Goal: Browse casually: Explore the website without a specific task or goal

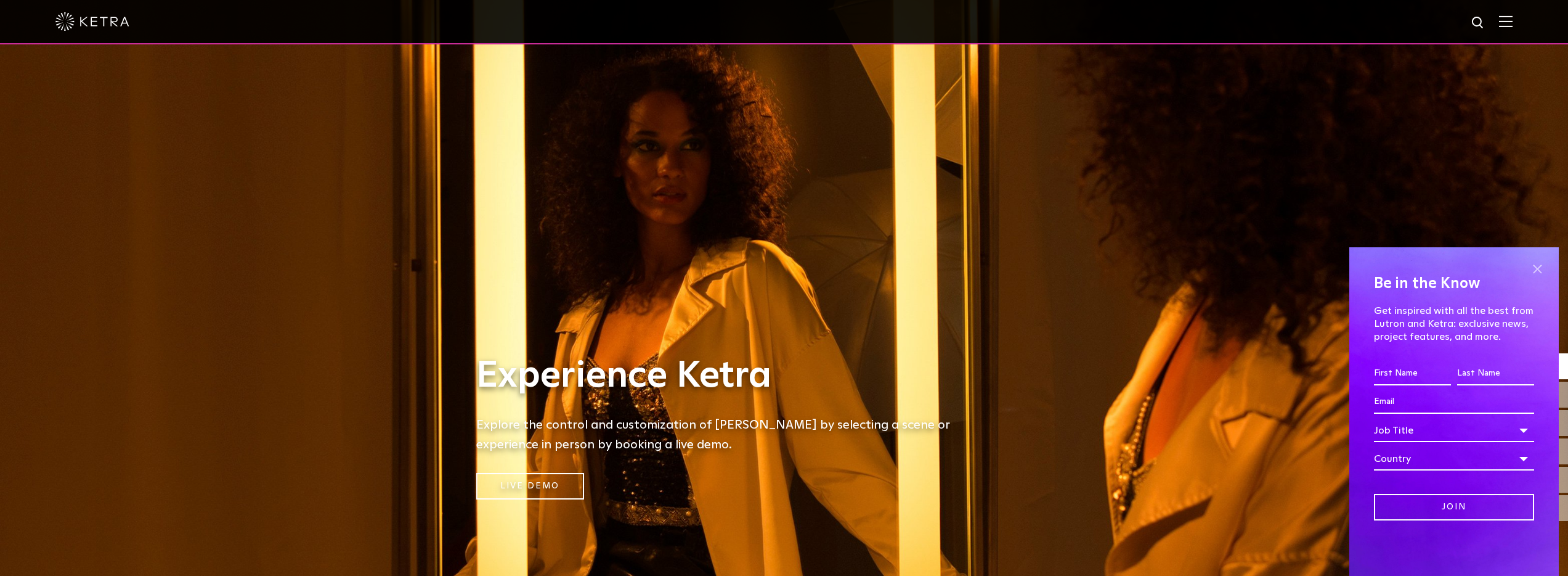
click at [1537, 269] on span at bounding box center [1537, 269] width 18 height 18
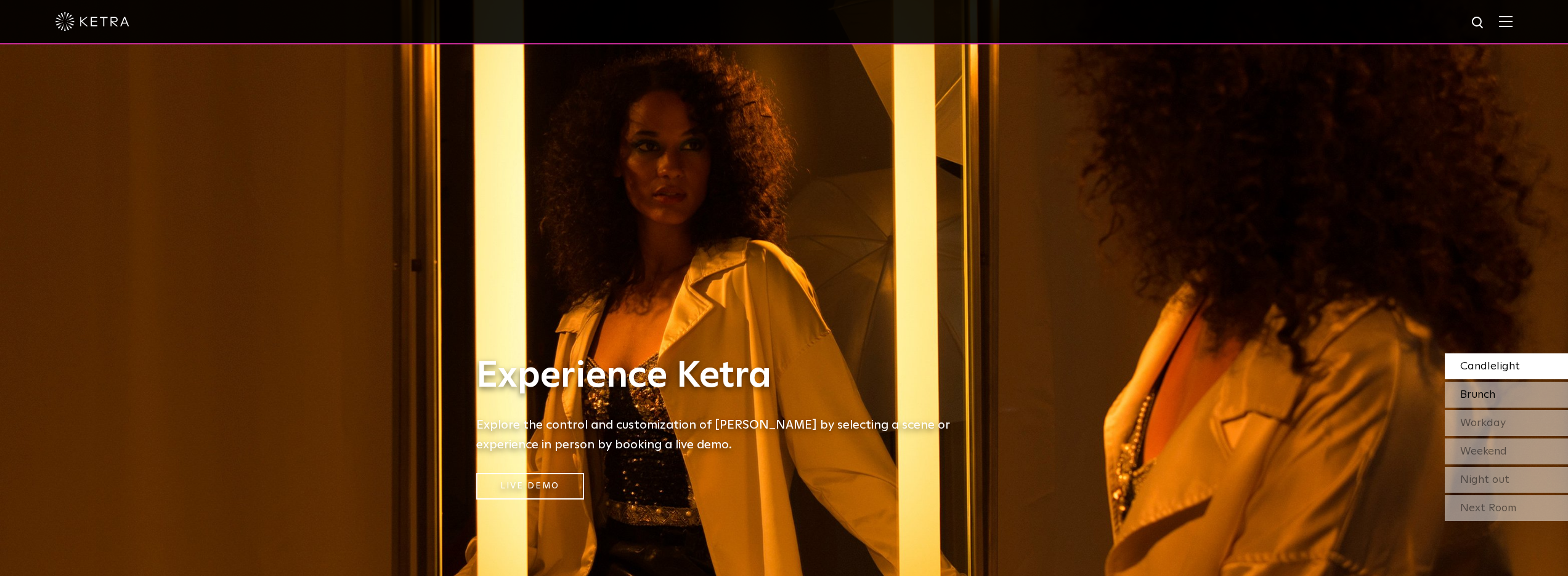
click at [1493, 394] on span "Brunch" at bounding box center [1477, 395] width 35 height 11
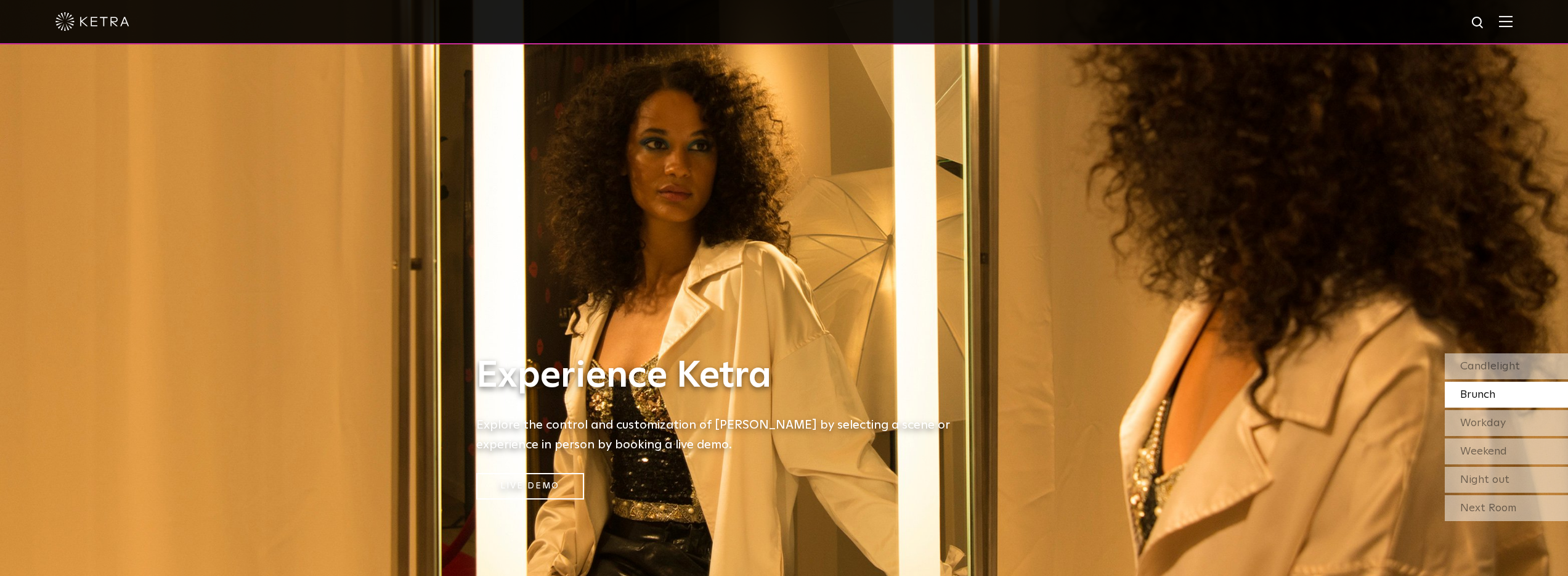
click at [85, 22] on img at bounding box center [92, 22] width 74 height 18
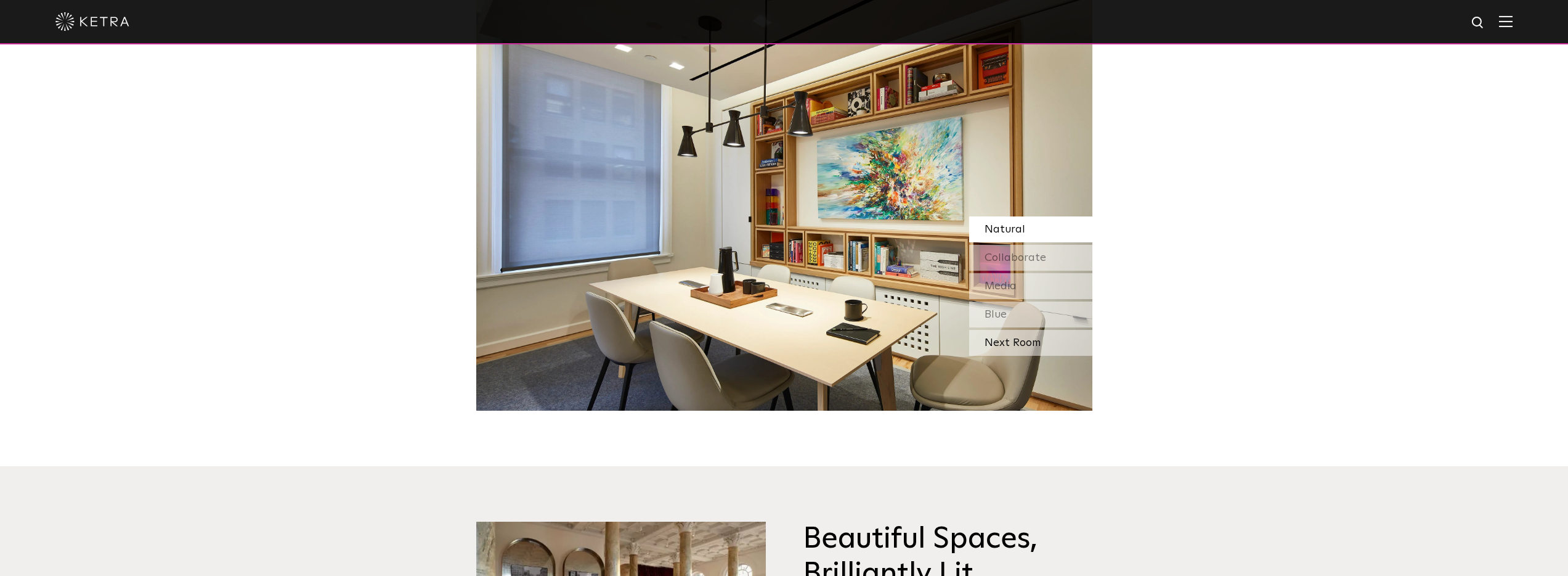
scroll to position [1198, 0]
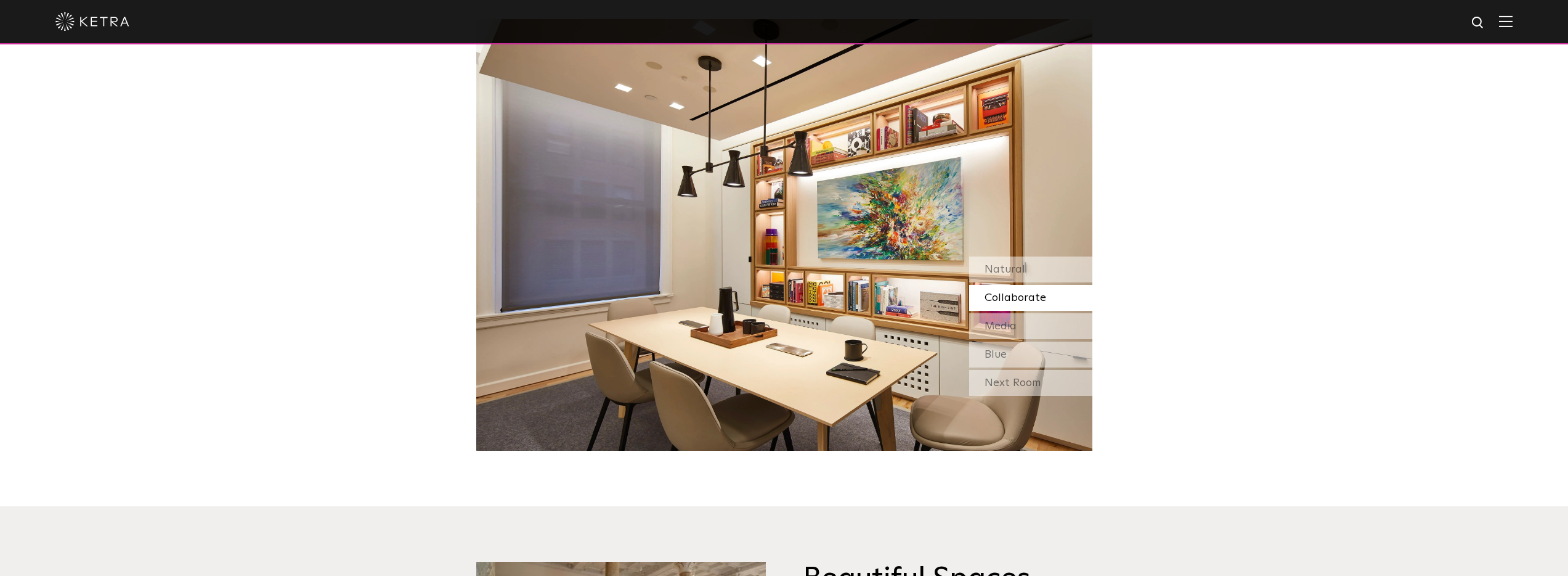
click at [1064, 285] on div "Collaborate" at bounding box center [1030, 297] width 123 height 26
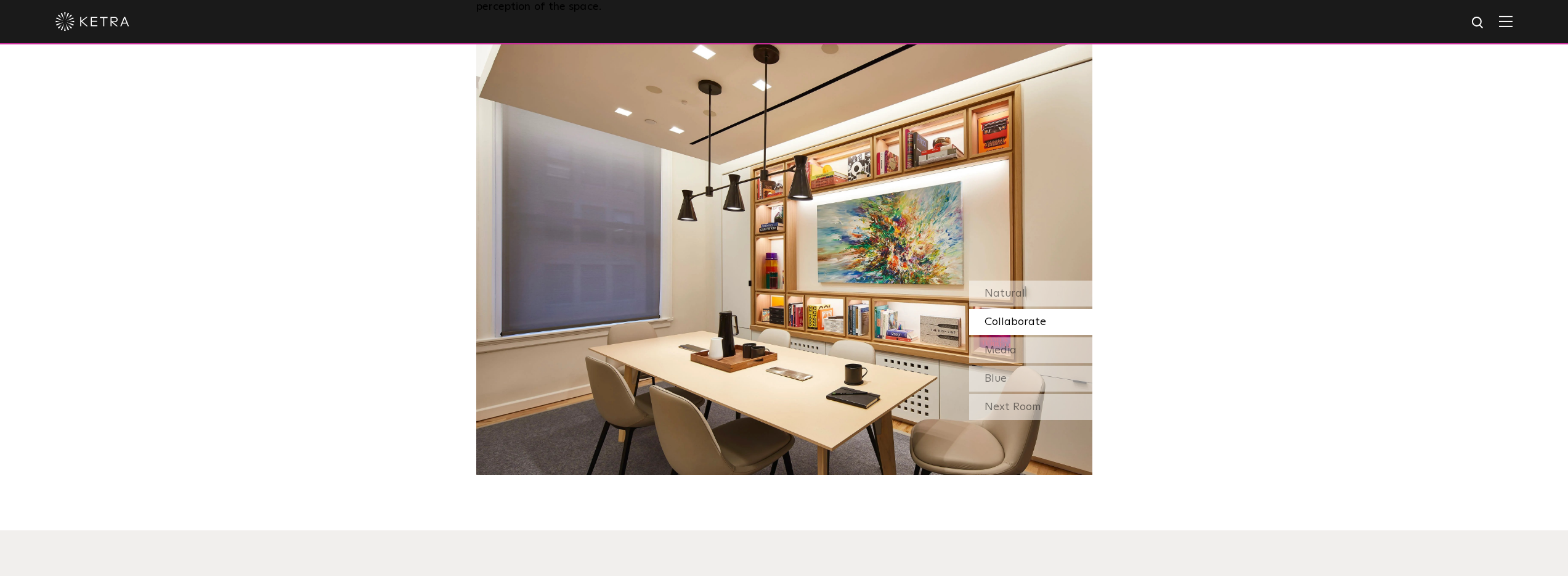
scroll to position [1158, 0]
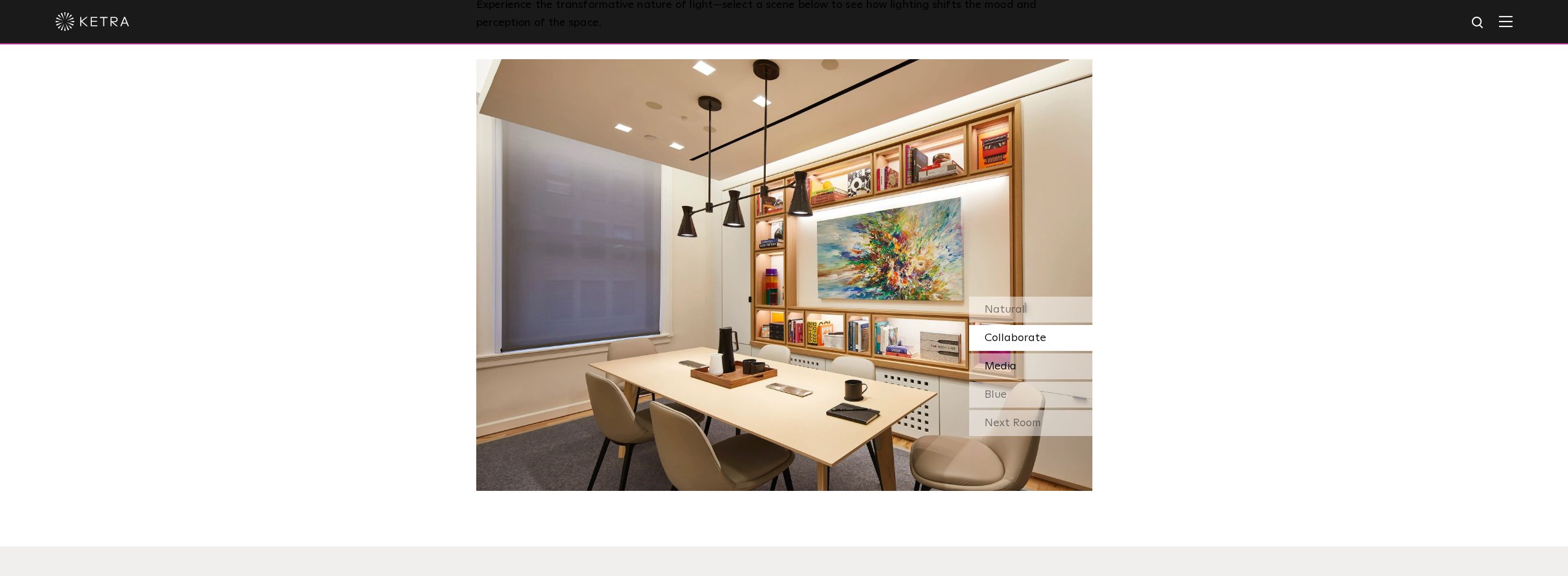
click at [1051, 353] on div "Media" at bounding box center [1030, 366] width 123 height 26
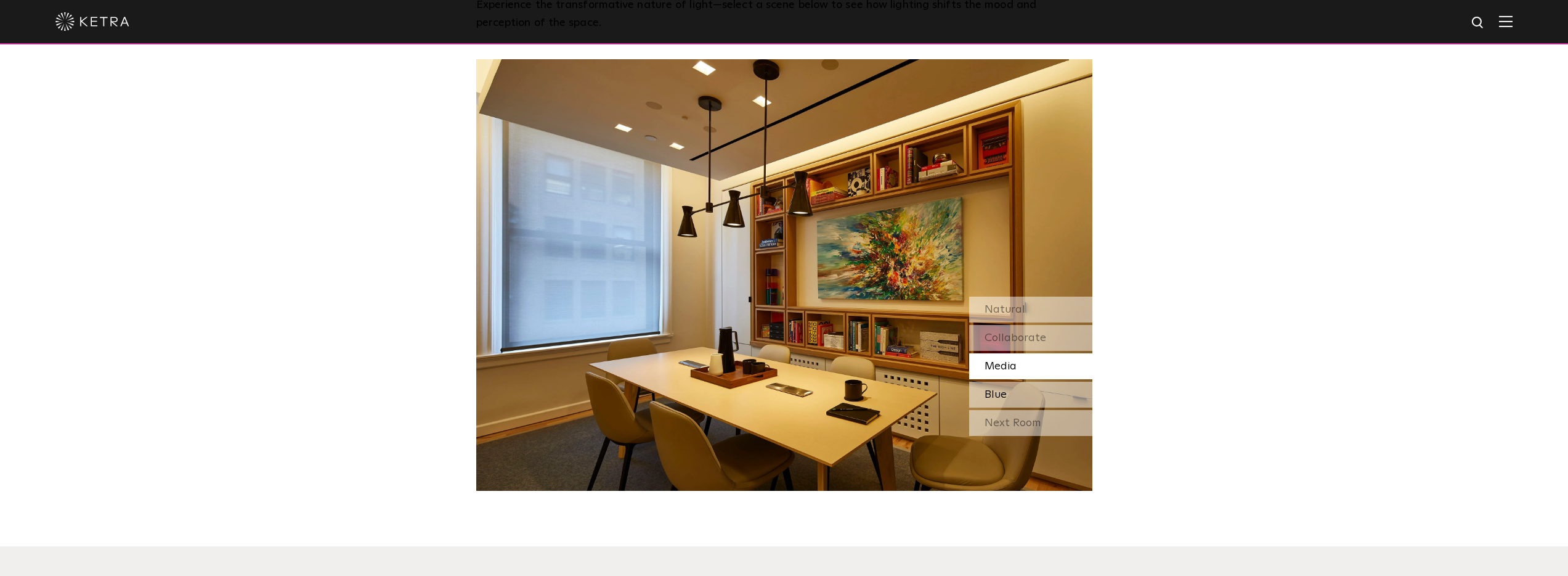
click at [1048, 381] on div "Blue" at bounding box center [1030, 394] width 123 height 26
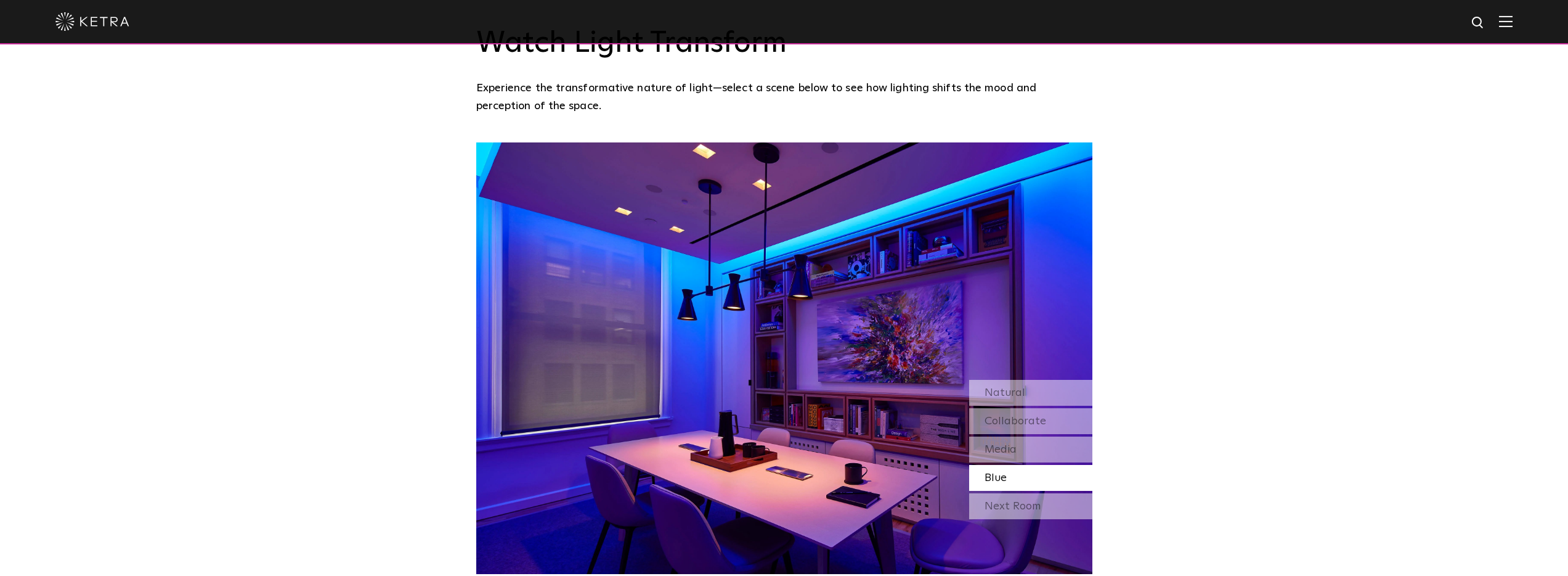
scroll to position [1090, 0]
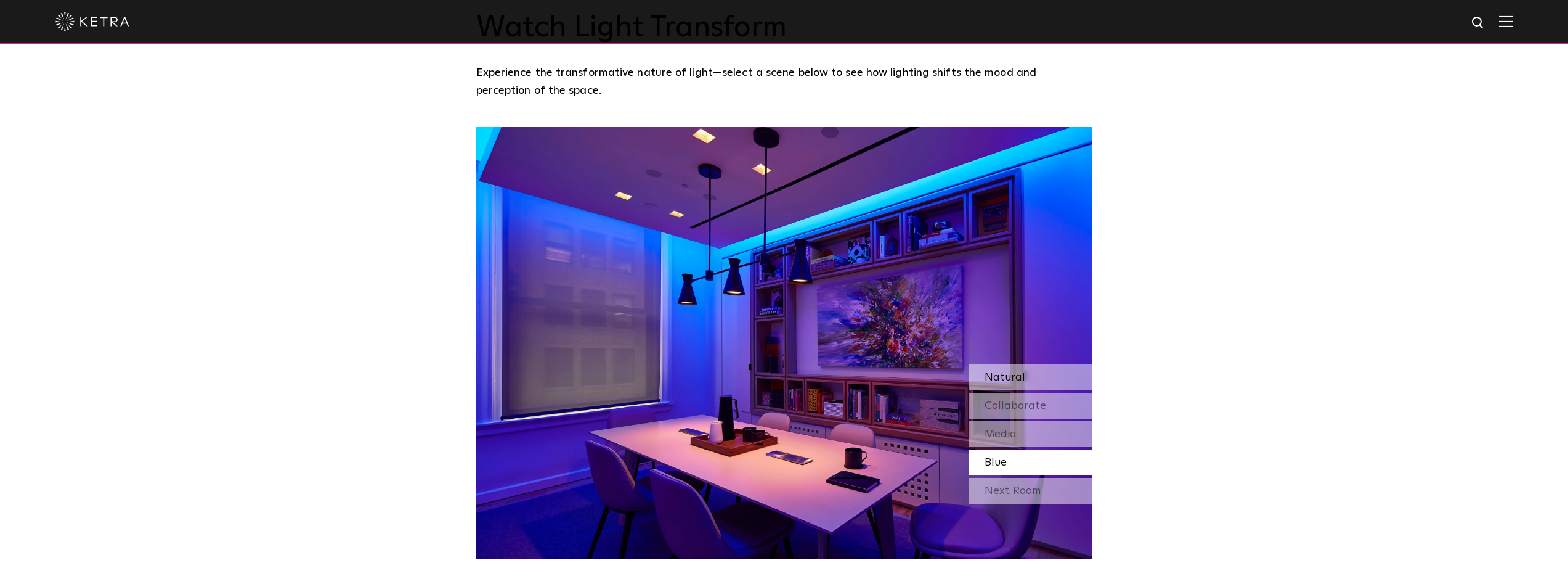
click at [1053, 365] on div "Natural" at bounding box center [1030, 377] width 123 height 26
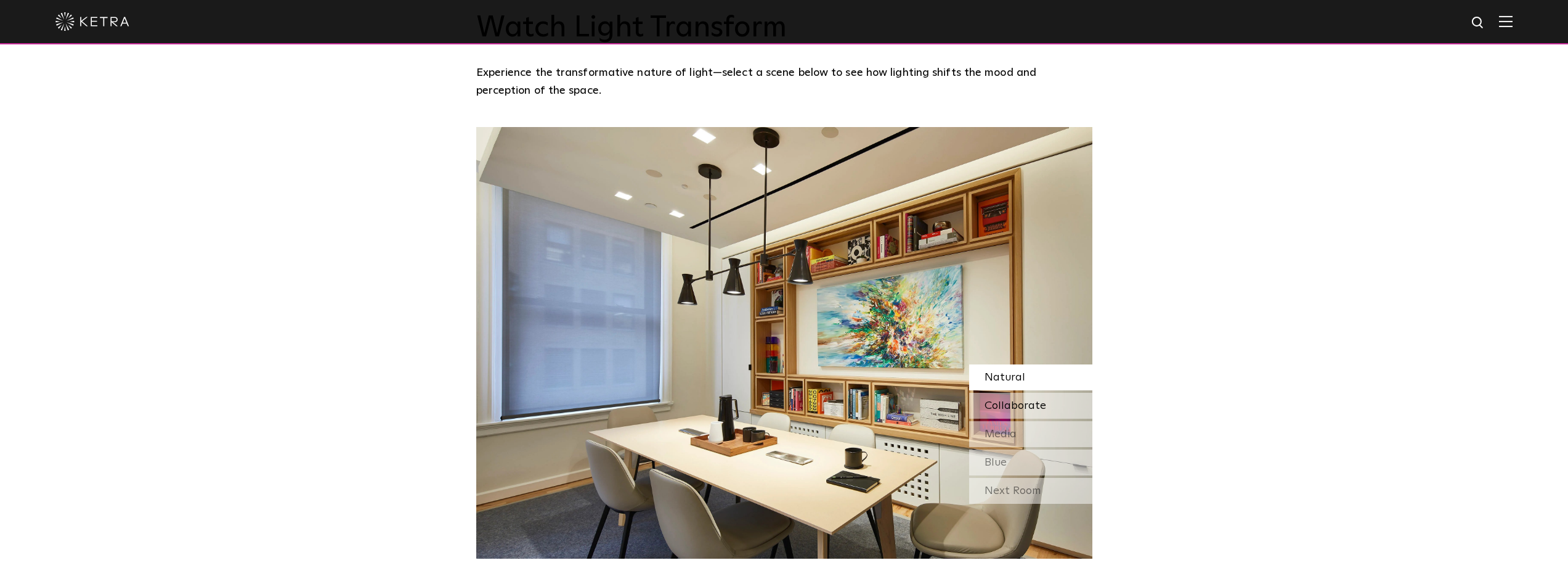
click at [1062, 393] on div "Collaborate" at bounding box center [1030, 405] width 123 height 26
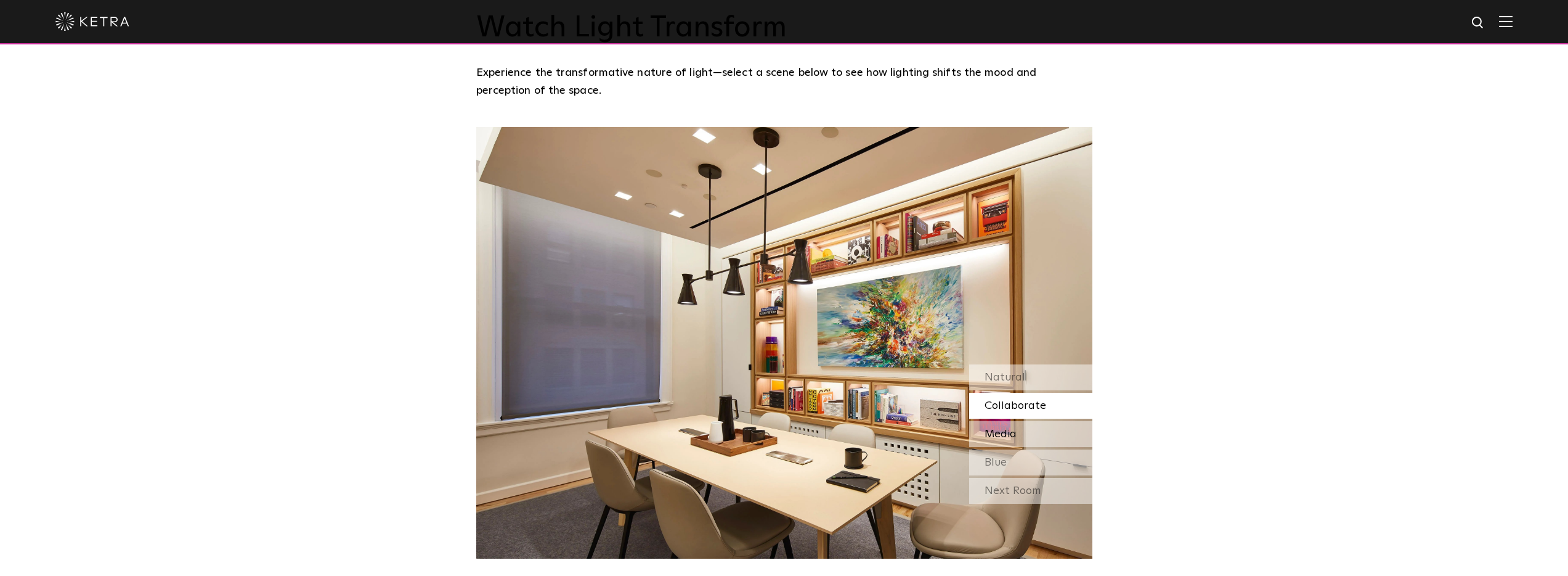
click at [1055, 421] on div "Media" at bounding box center [1030, 434] width 123 height 26
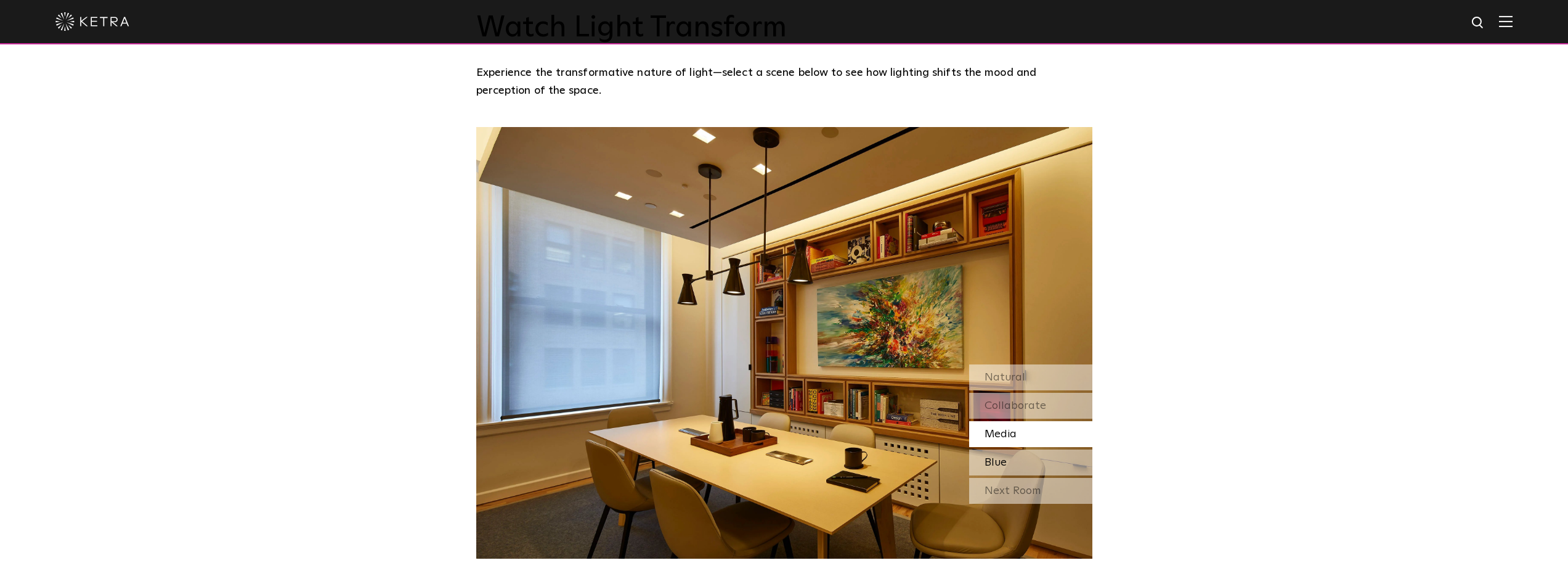
click at [1044, 449] on div "Blue" at bounding box center [1030, 462] width 123 height 26
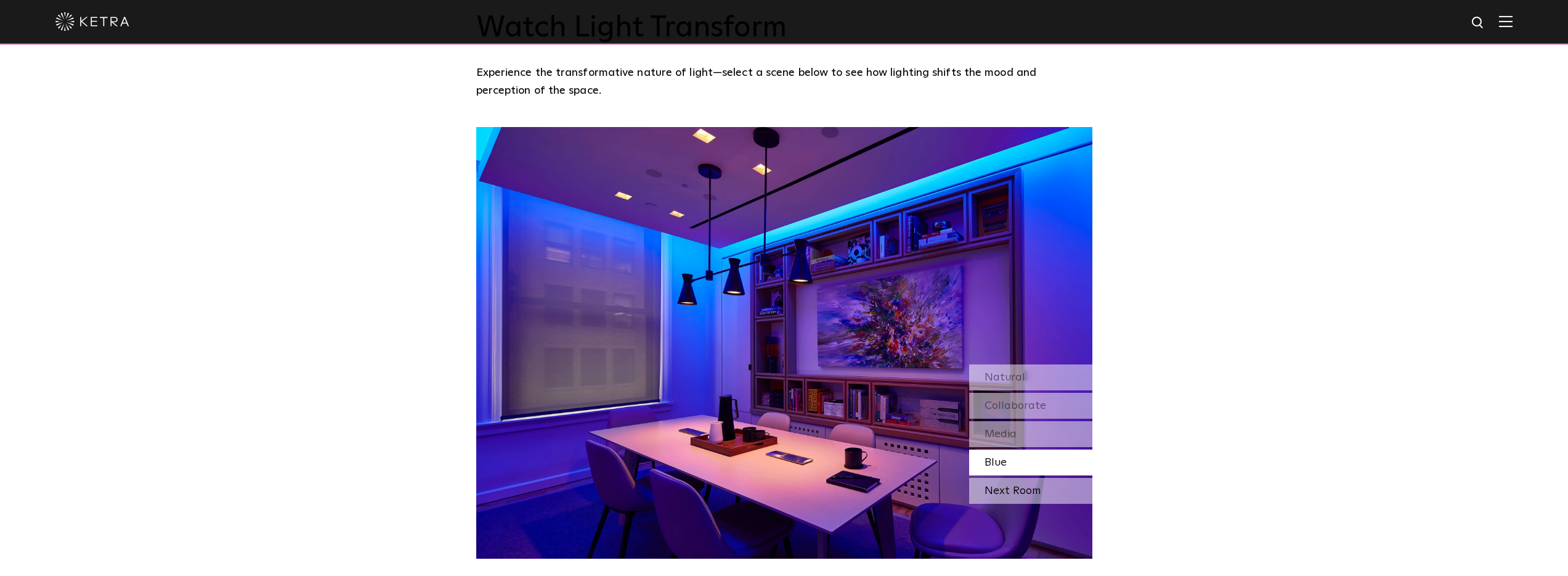
click at [1035, 478] on div "Next Room" at bounding box center [1030, 491] width 123 height 26
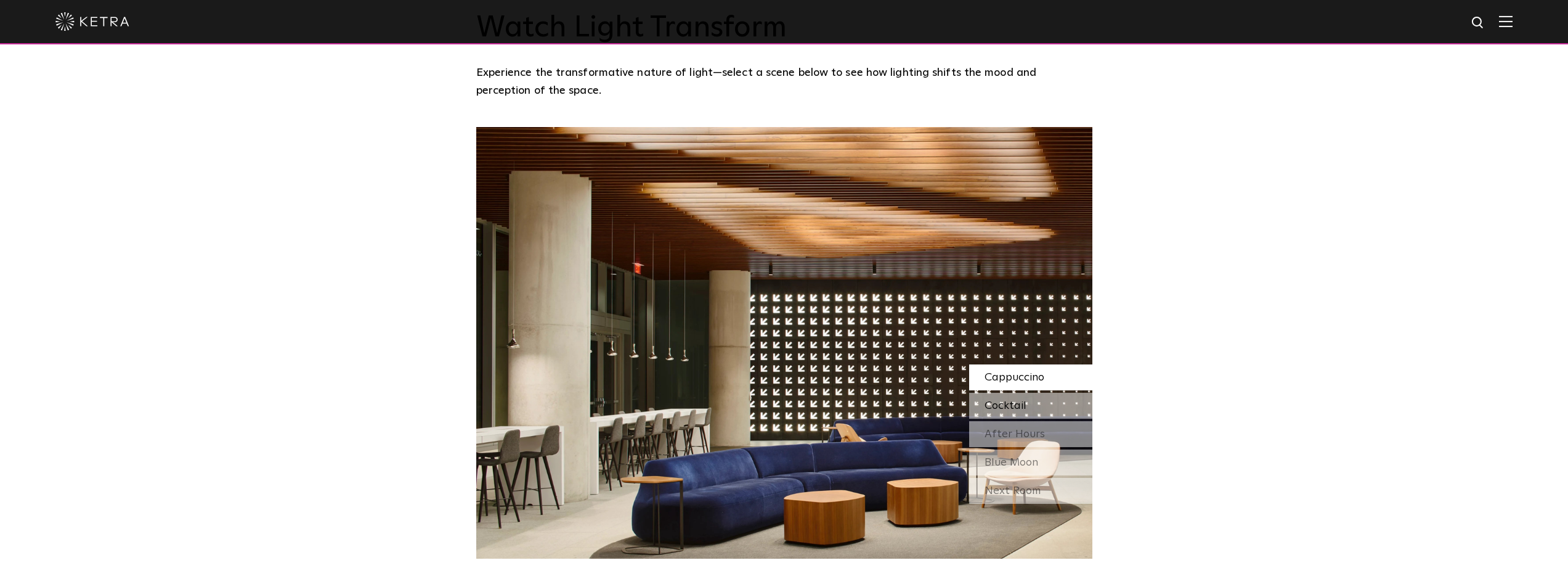
click at [1037, 393] on div "Cocktail" at bounding box center [1030, 405] width 123 height 26
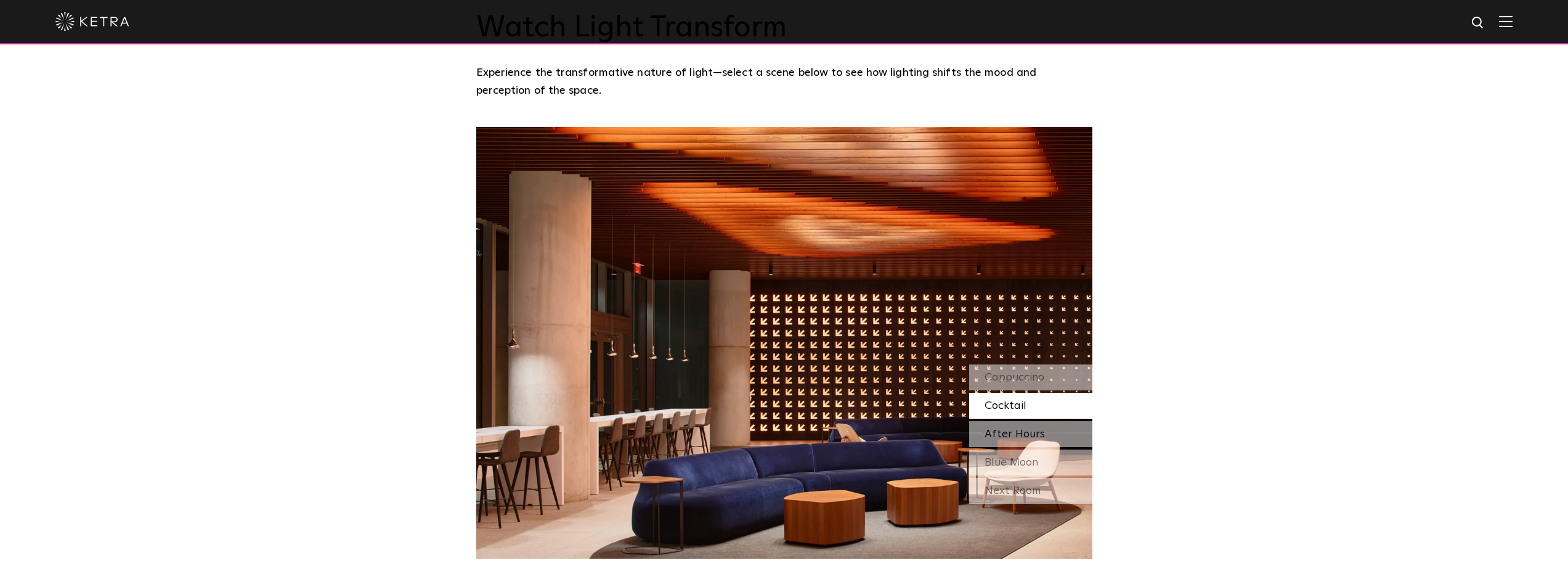
click at [1029, 428] on span "After Hours" at bounding box center [1014, 434] width 60 height 11
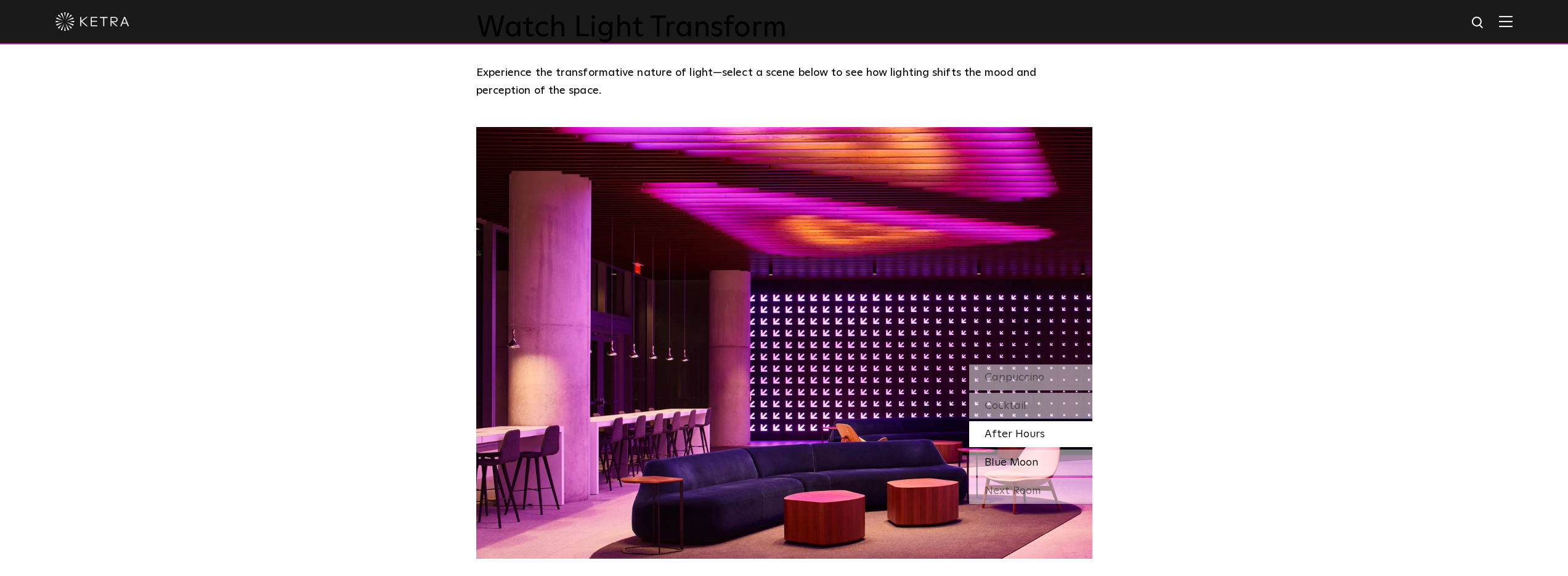
click at [1049, 449] on div "Blue Moon" at bounding box center [1030, 462] width 123 height 26
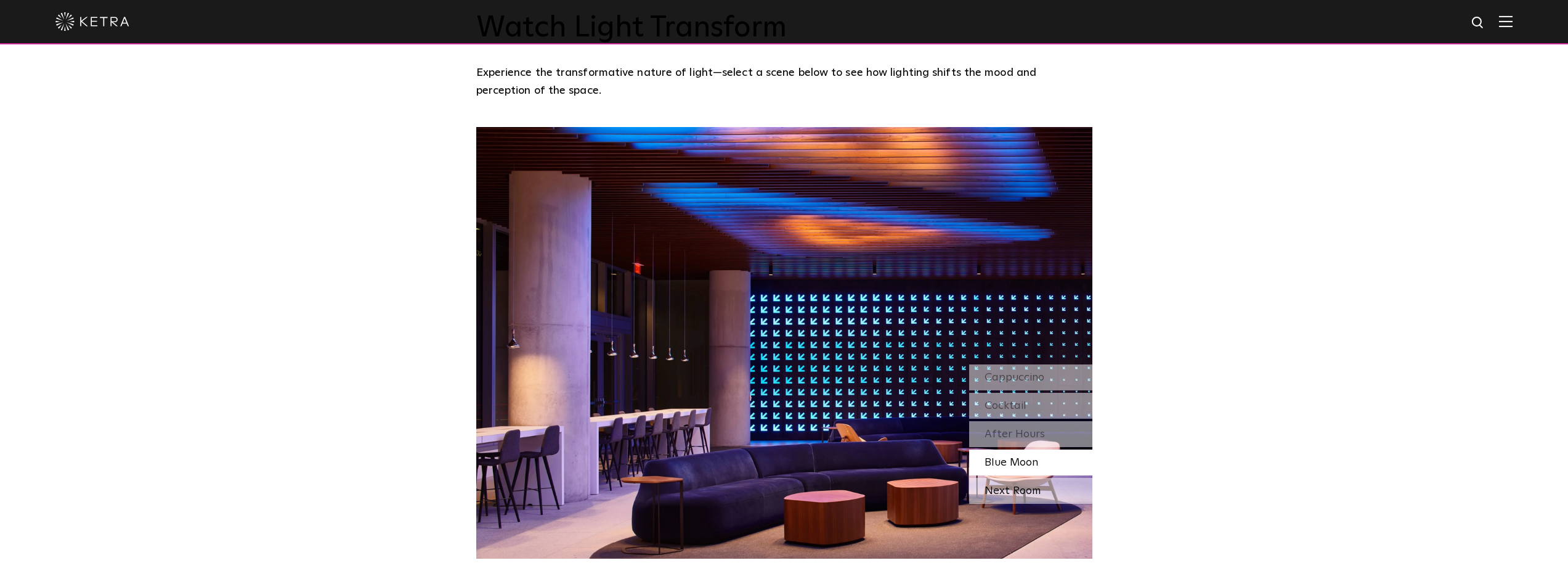
click at [1063, 478] on div "Next Room" at bounding box center [1030, 491] width 123 height 26
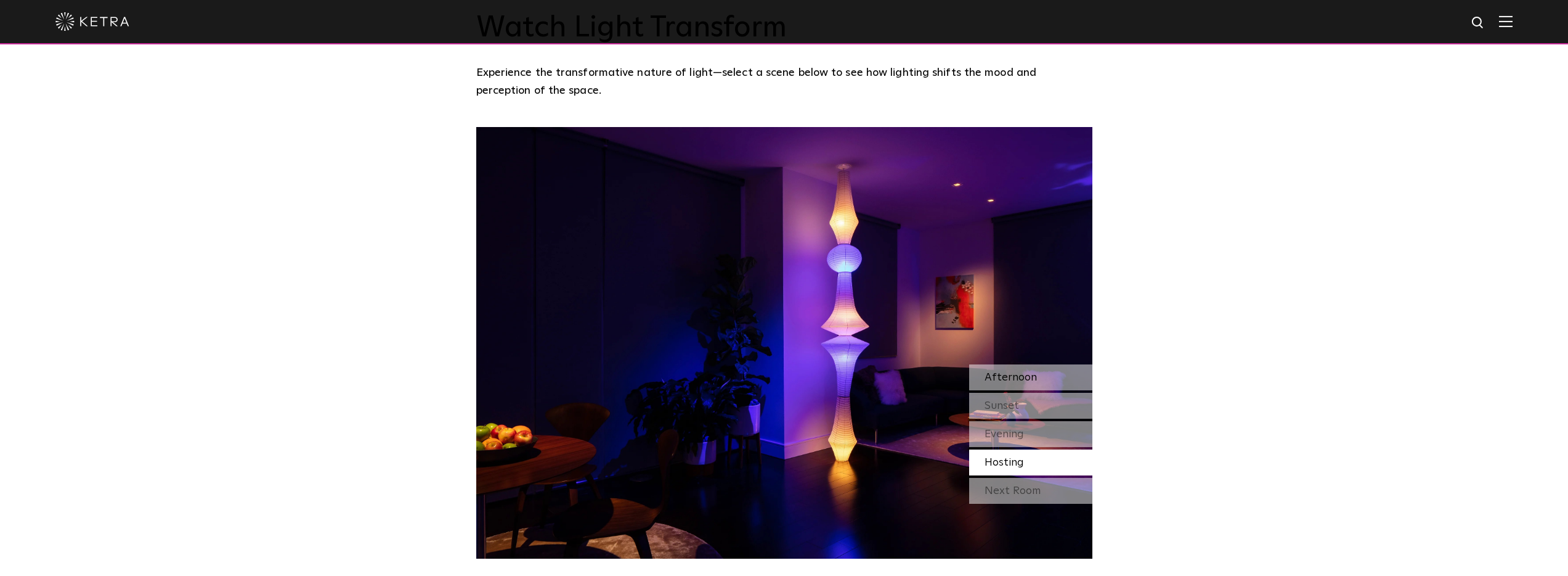
click at [1067, 365] on div "Afternoon" at bounding box center [1030, 377] width 123 height 26
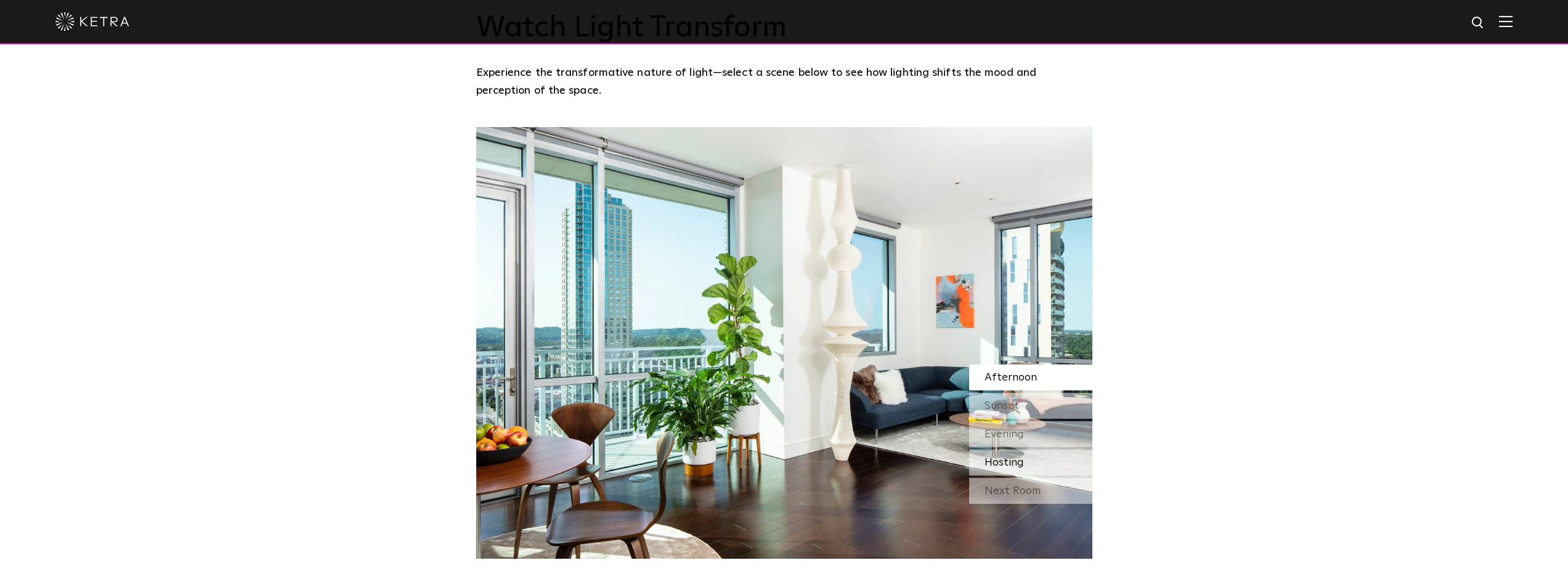
click at [1024, 449] on div "Hosting" at bounding box center [1030, 462] width 123 height 26
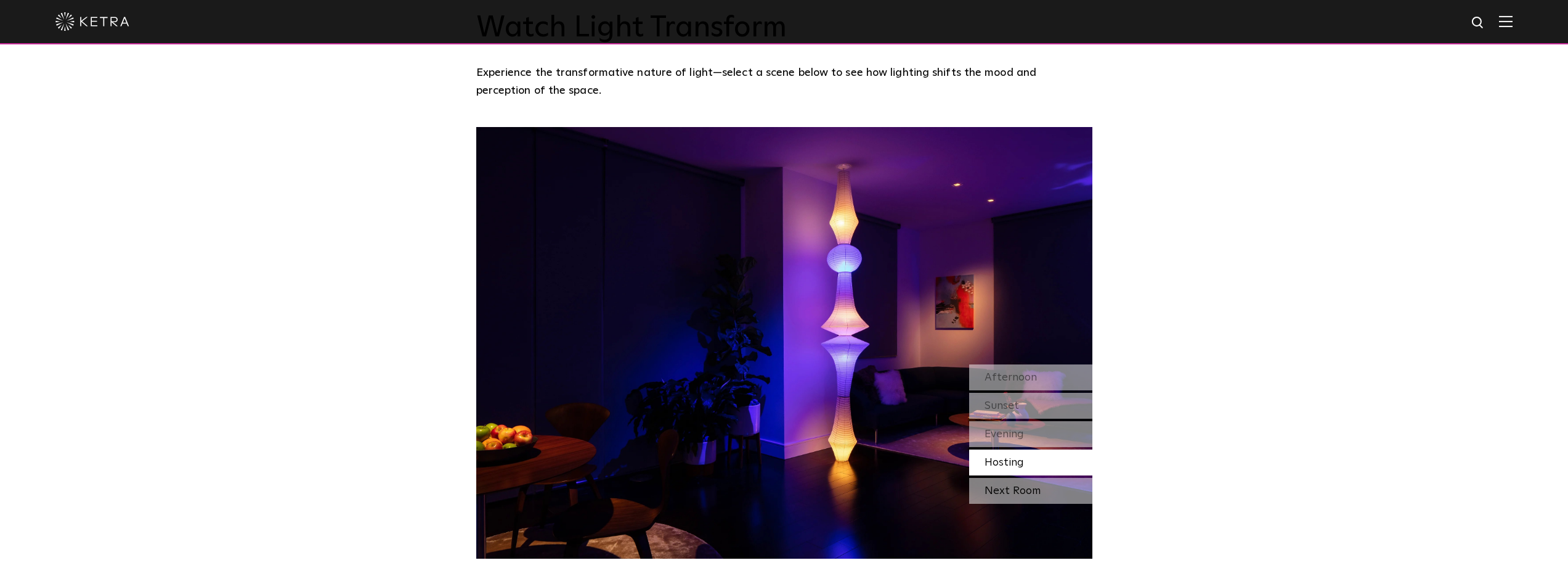
click at [1050, 478] on div "Next Room" at bounding box center [1030, 491] width 123 height 26
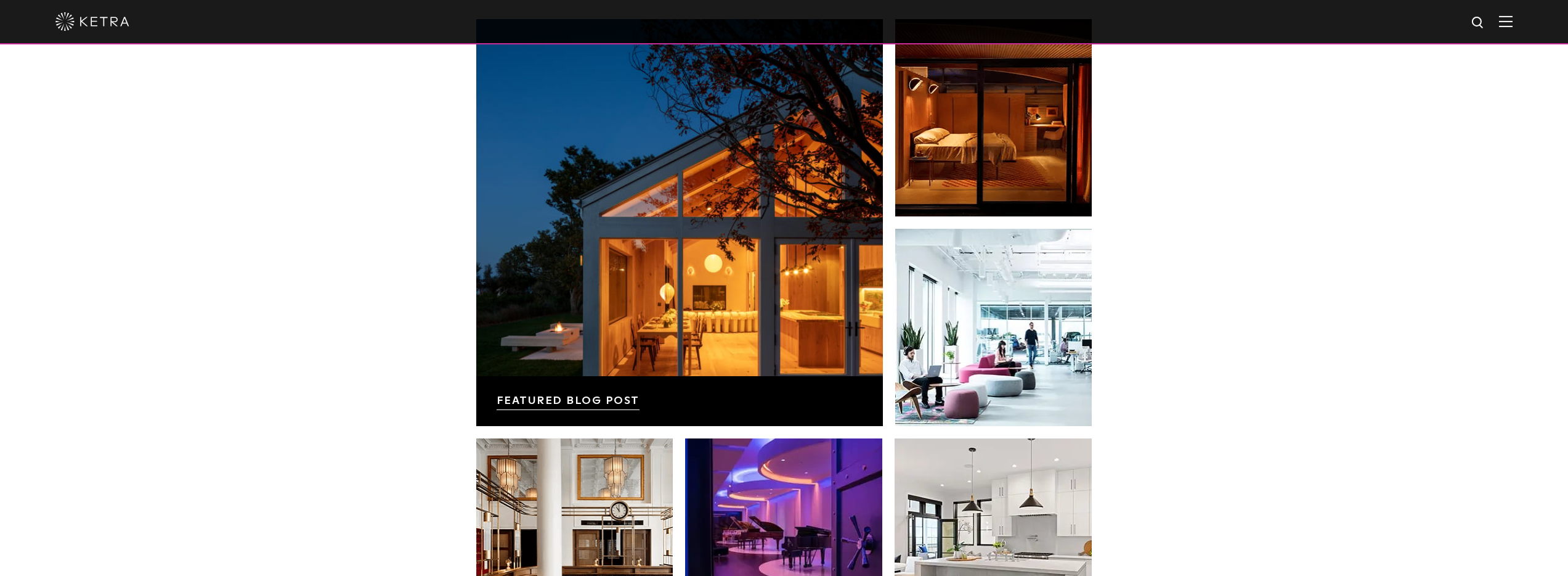
scroll to position [2039, 0]
